Goal: Task Accomplishment & Management: Manage account settings

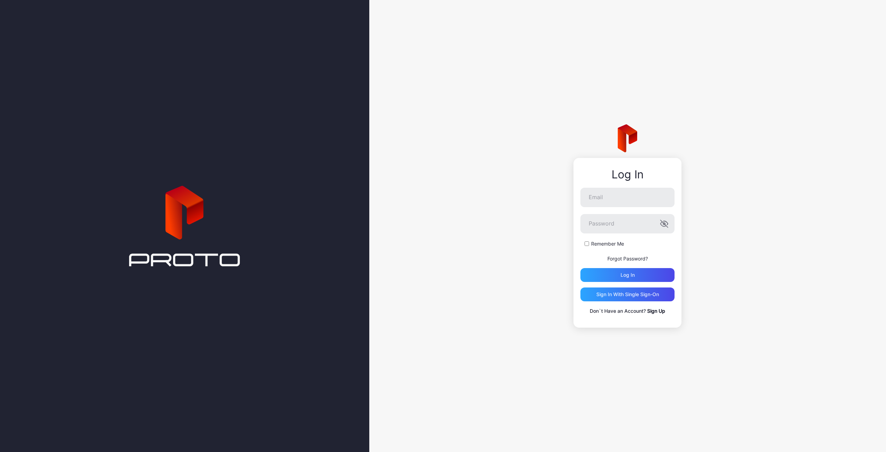
click at [656, 310] on link "Sign Up" at bounding box center [656, 311] width 18 height 6
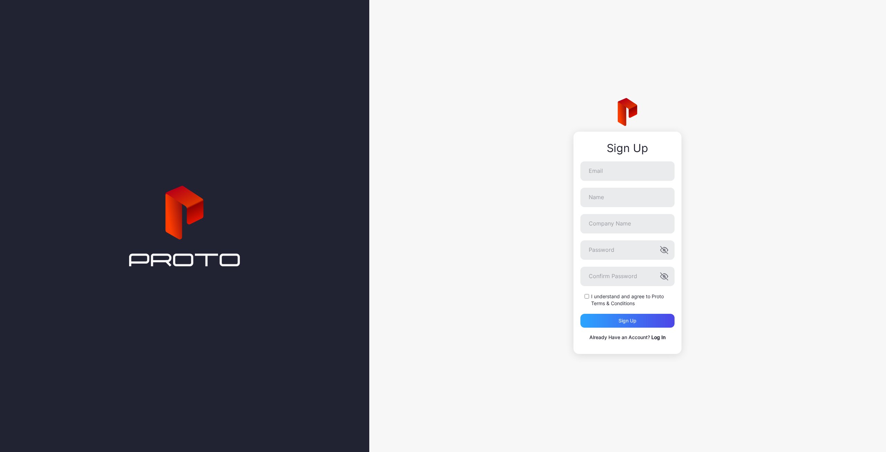
click at [602, 295] on label "I understand and agree to Proto Terms & Conditions" at bounding box center [632, 300] width 83 height 14
click at [616, 178] on input "Email" at bounding box center [627, 170] width 94 height 19
type input "**********"
type input "*******"
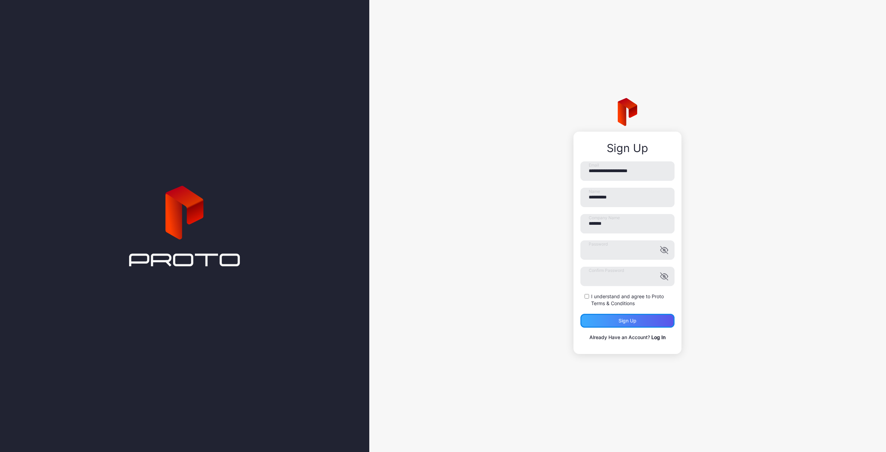
click at [631, 320] on div "Sign up" at bounding box center [627, 321] width 18 height 6
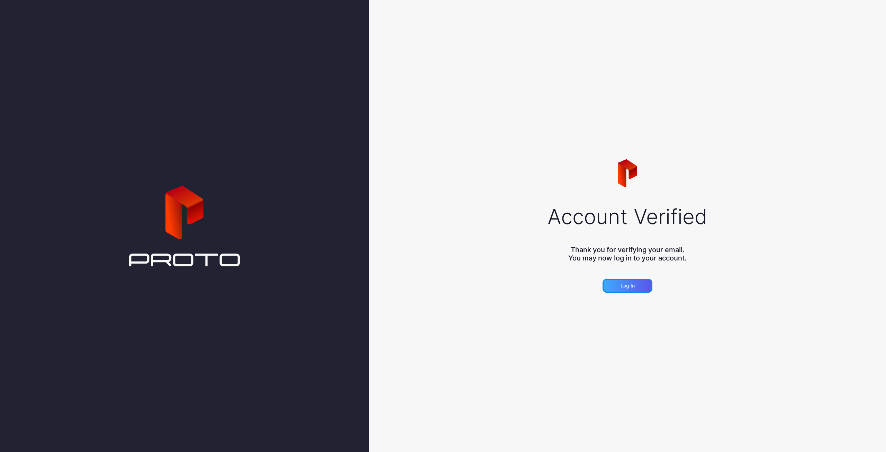
click at [625, 279] on div "Log in" at bounding box center [628, 286] width 50 height 14
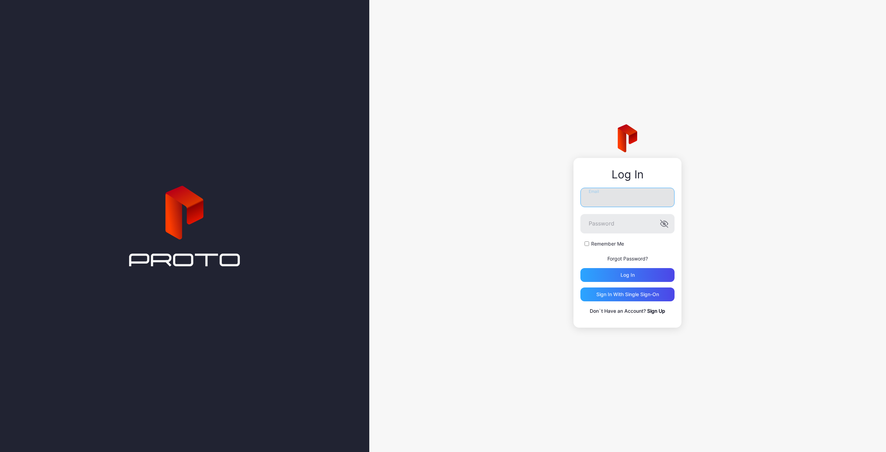
click at [625, 198] on input "Email" at bounding box center [627, 197] width 94 height 19
type input "**********"
click at [580, 268] on button "Log in" at bounding box center [627, 275] width 94 height 14
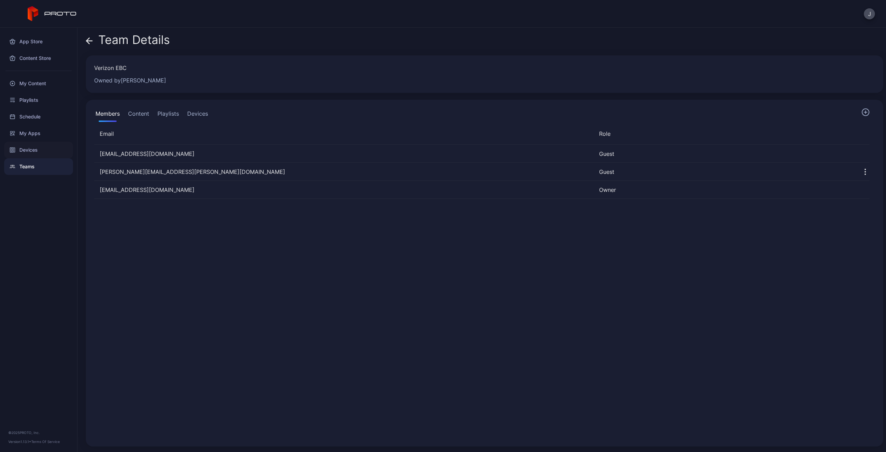
click at [30, 151] on div "Devices" at bounding box center [38, 150] width 69 height 17
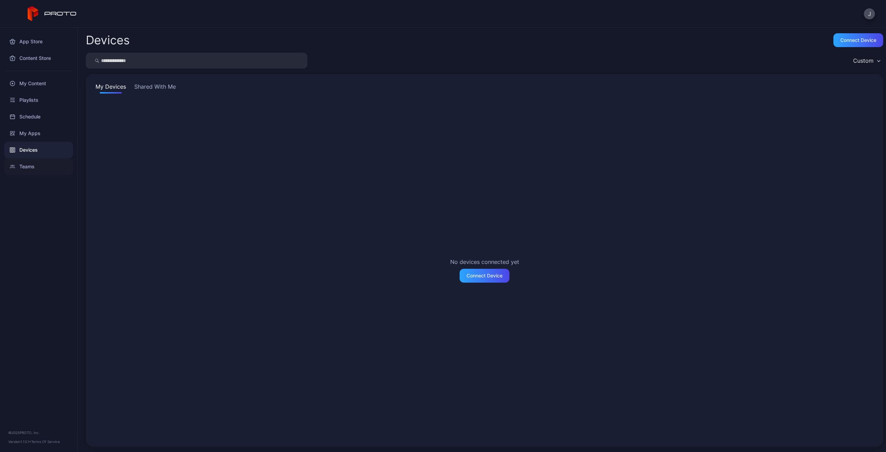
click at [35, 164] on div "Teams" at bounding box center [38, 166] width 69 height 17
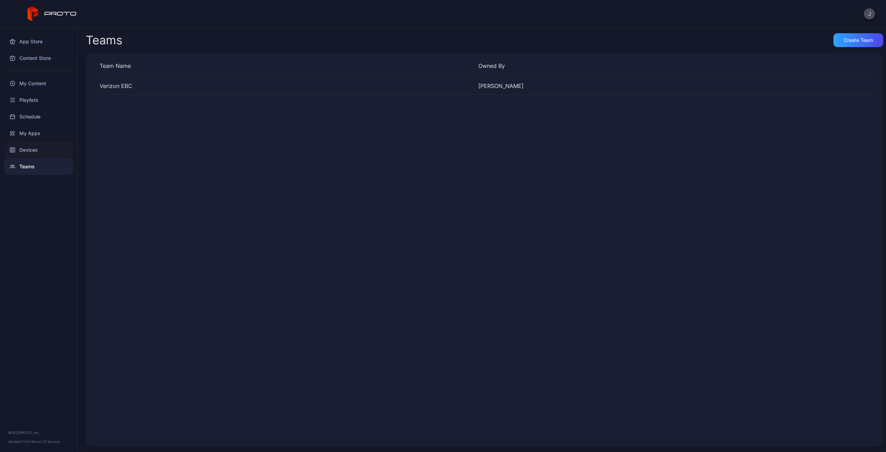
click at [34, 144] on div "Devices" at bounding box center [38, 150] width 69 height 17
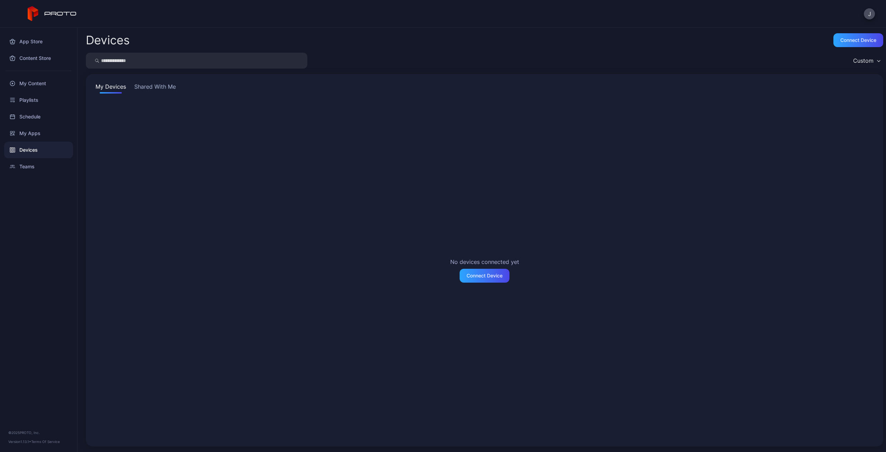
click at [162, 90] on button "Shared With Me" at bounding box center [155, 87] width 44 height 11
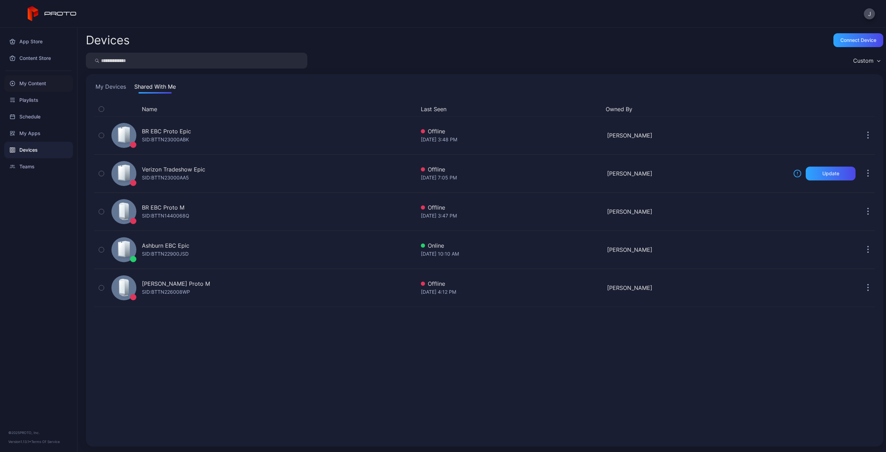
click at [33, 83] on div "My Content" at bounding box center [38, 83] width 69 height 17
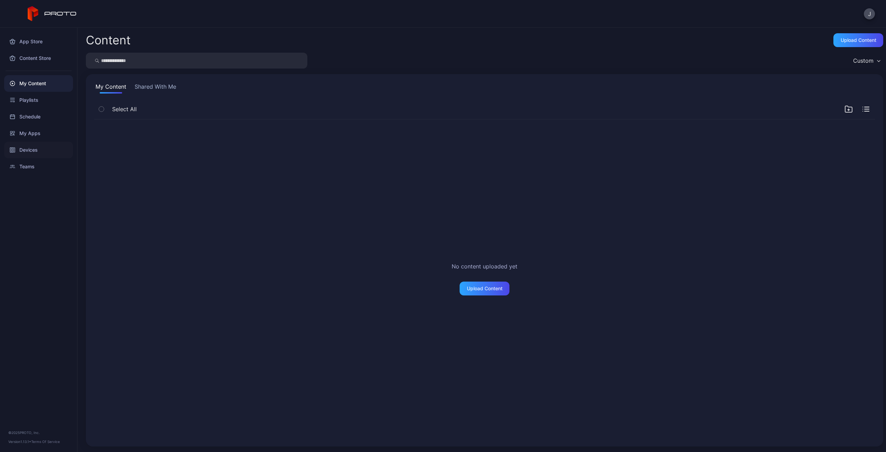
click at [48, 152] on div "Devices" at bounding box center [38, 150] width 69 height 17
click at [150, 90] on button "Shared With Me" at bounding box center [155, 87] width 44 height 11
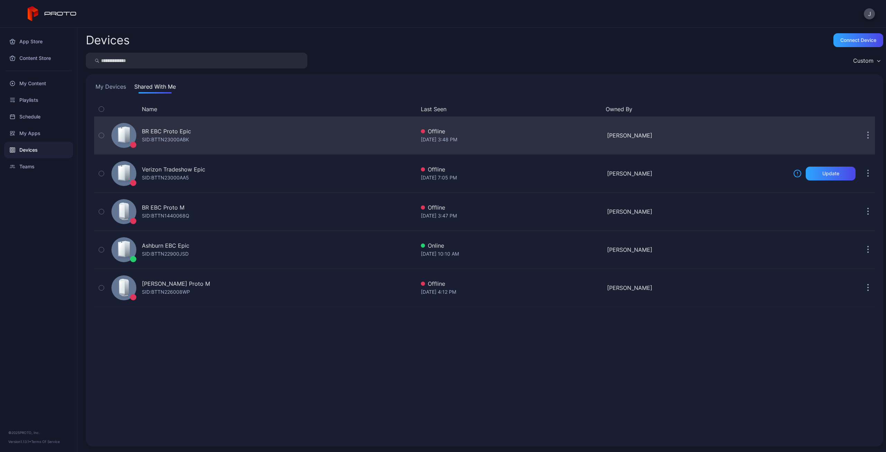
click at [867, 135] on icon "button" at bounding box center [868, 136] width 2 height 8
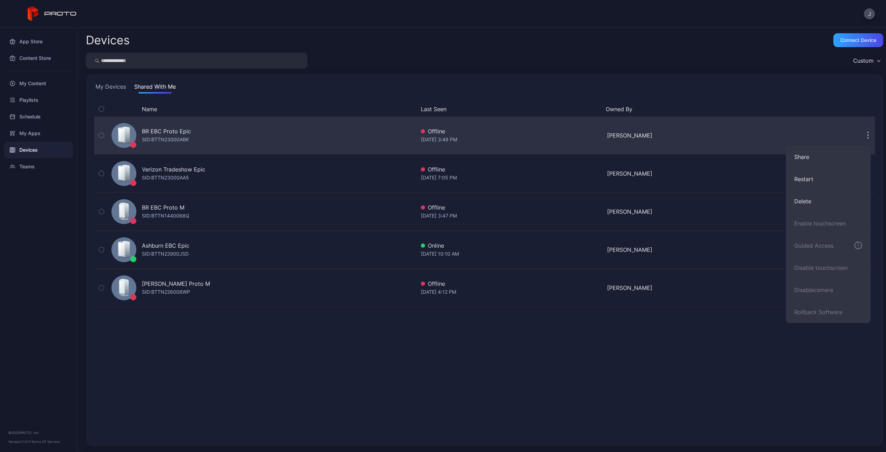
click at [867, 135] on icon "button" at bounding box center [868, 136] width 2 height 8
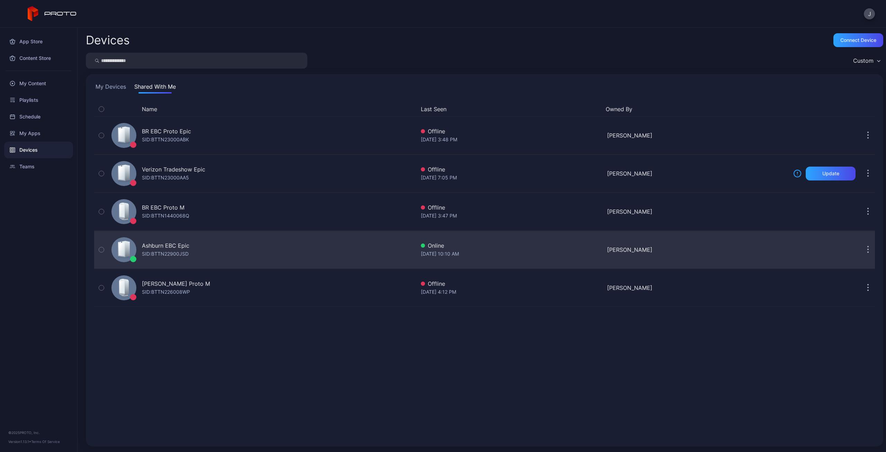
click at [868, 246] on icon "button" at bounding box center [868, 246] width 1 height 1
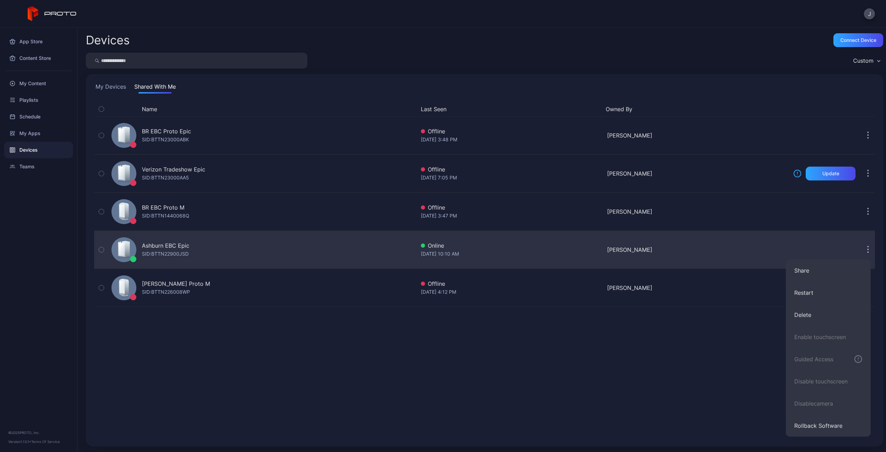
click at [868, 246] on icon "button" at bounding box center [868, 246] width 1 height 1
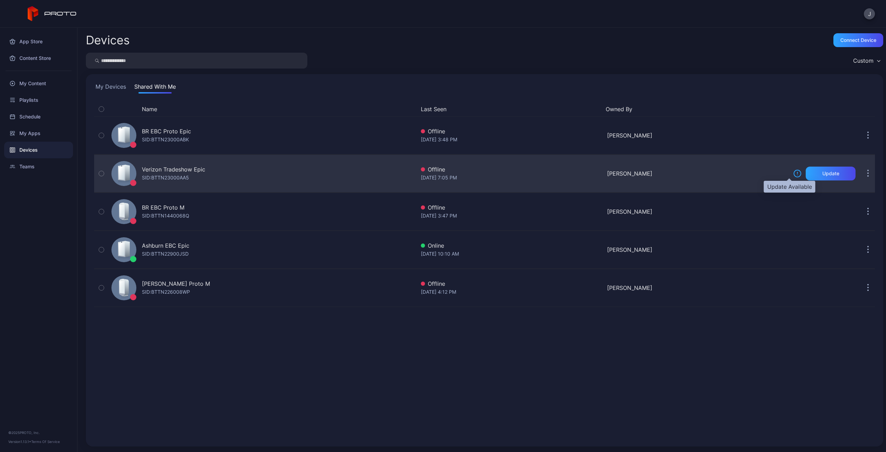
click at [793, 171] on icon at bounding box center [797, 173] width 8 height 8
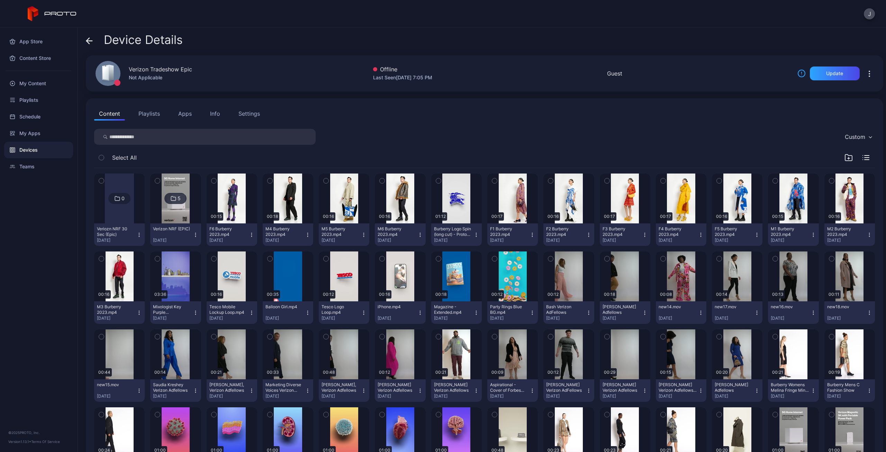
click at [865, 74] on icon "button" at bounding box center [869, 74] width 8 height 8
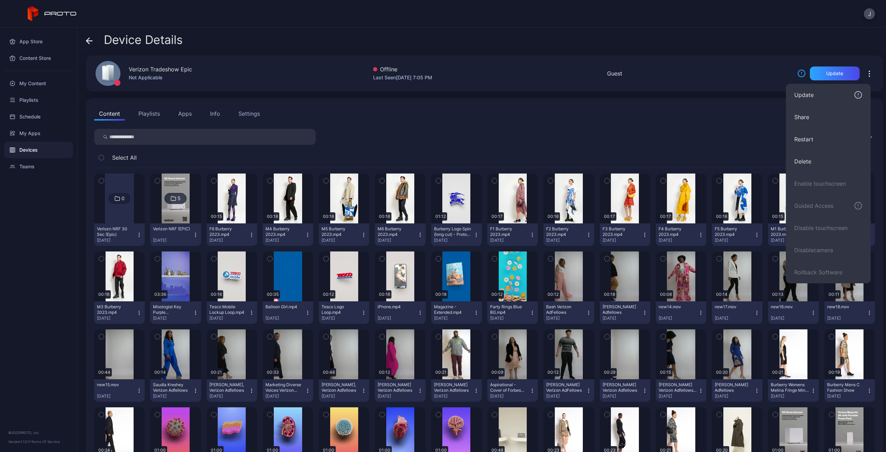
click at [865, 73] on icon "button" at bounding box center [869, 74] width 8 height 8
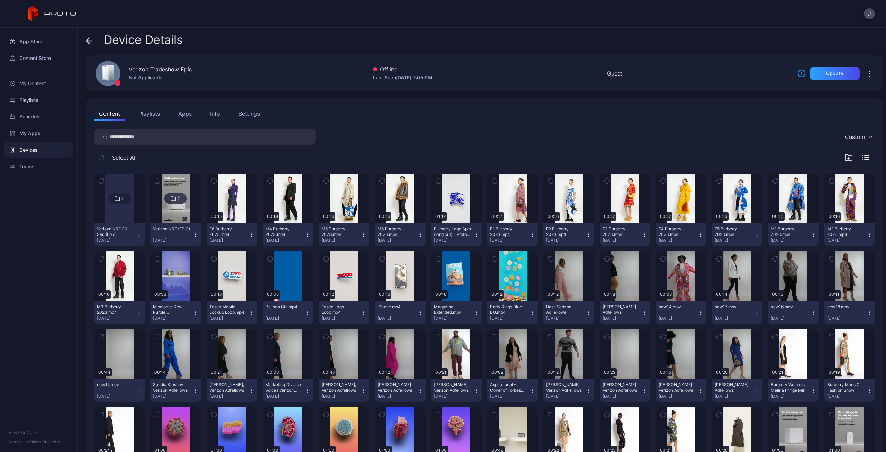
click at [239, 111] on div "Settings" at bounding box center [248, 113] width 21 height 8
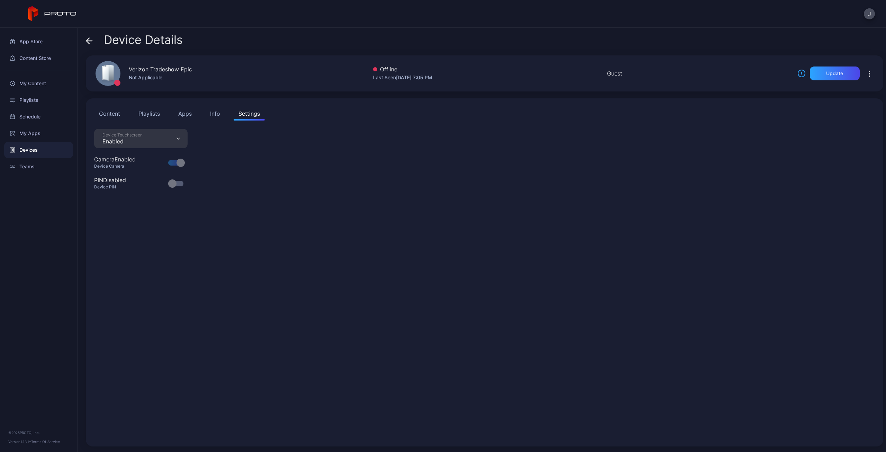
click at [219, 112] on div "Info" at bounding box center [215, 113] width 10 height 8
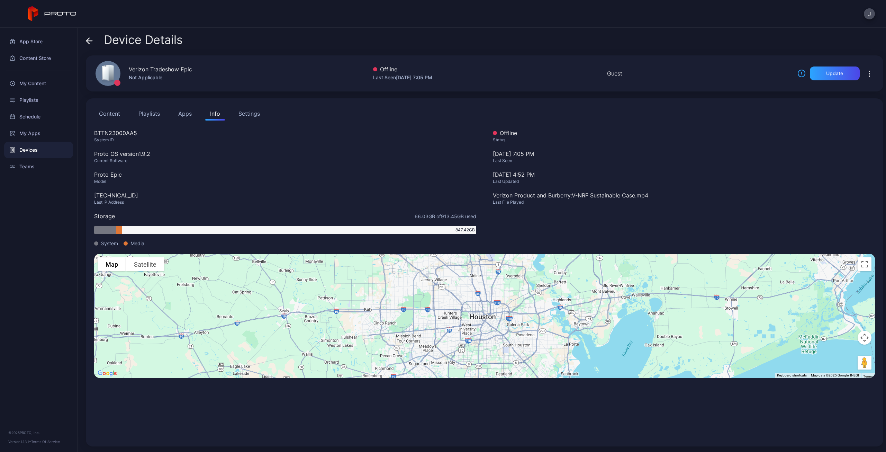
click at [88, 40] on icon at bounding box center [89, 40] width 7 height 7
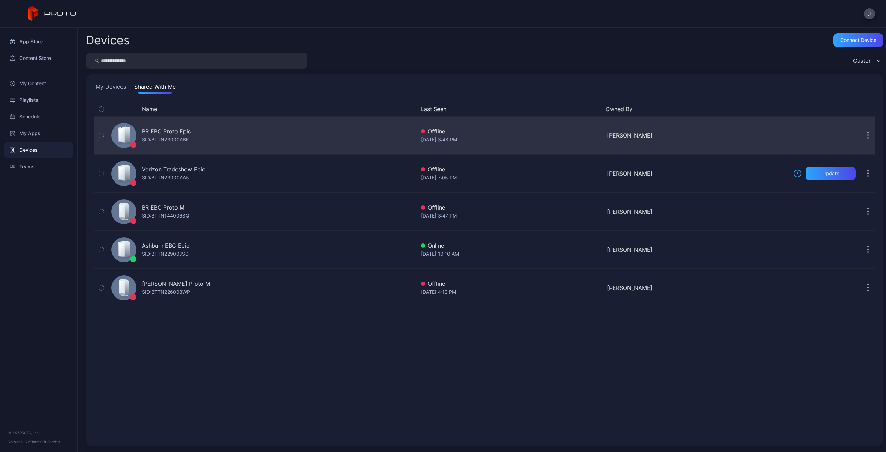
click at [241, 137] on div "BR EBC Proto Epic SID: BTTN23000ABK" at bounding box center [262, 135] width 307 height 35
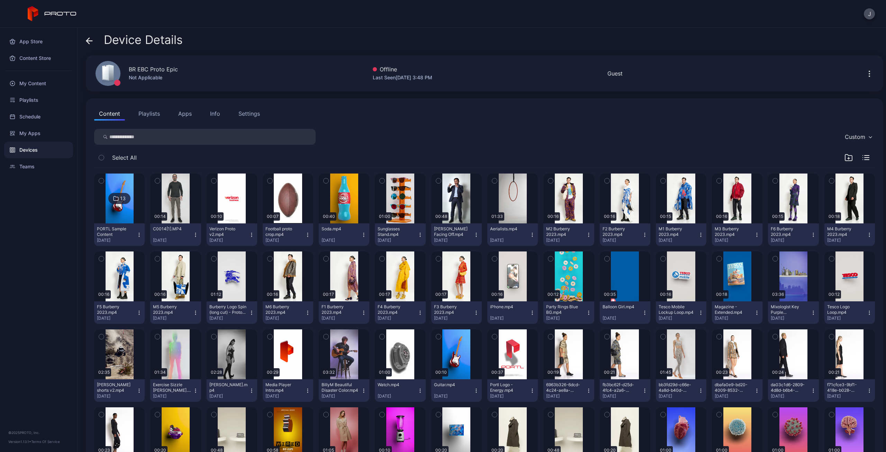
click at [217, 112] on div "Info" at bounding box center [215, 113] width 10 height 8
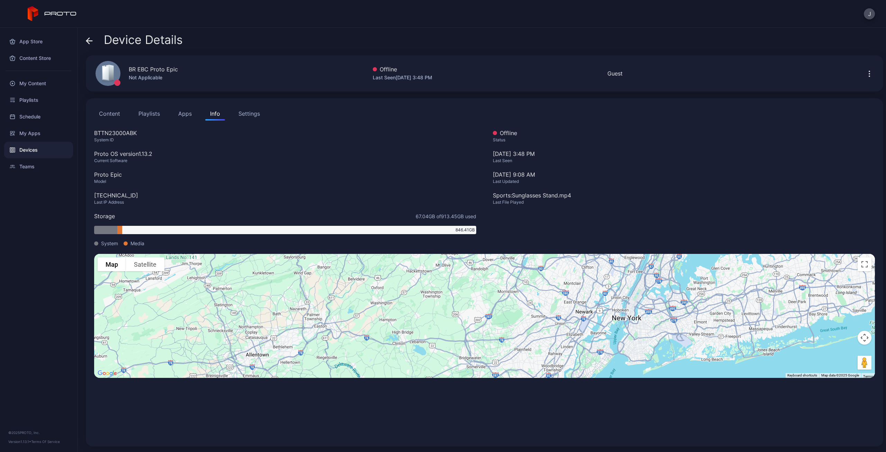
click at [245, 116] on div "Settings" at bounding box center [248, 113] width 21 height 8
